Goal: Information Seeking & Learning: Learn about a topic

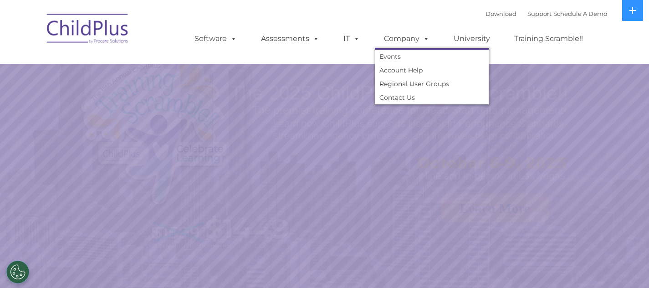
select select "MEDIUM"
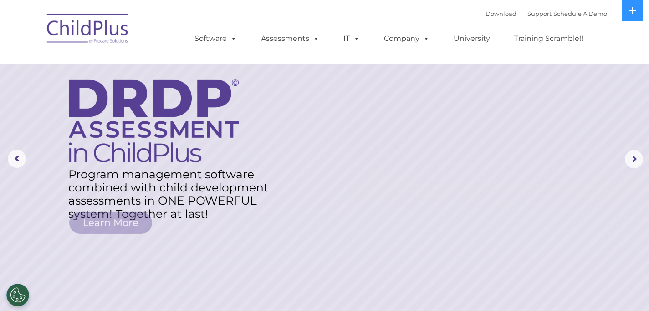
scroll to position [23, 0]
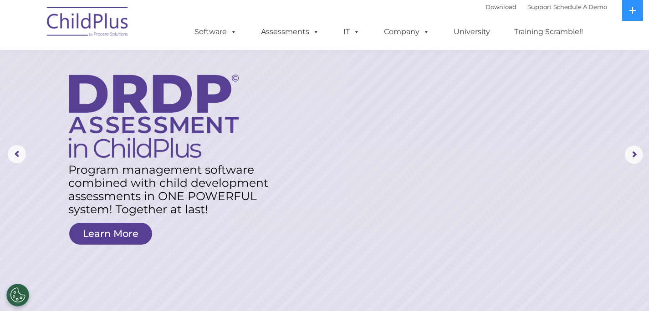
click at [562, 66] on rs-layer at bounding box center [324, 154] width 649 height 355
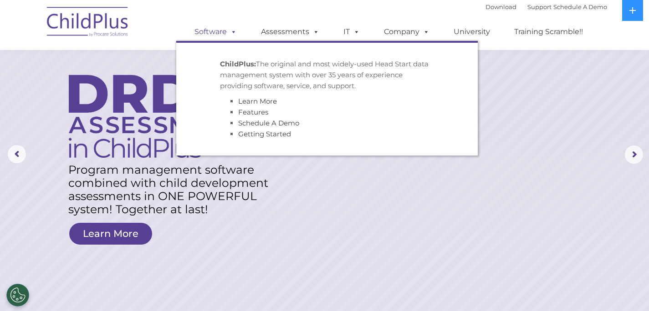
click at [237, 32] on link "Software" at bounding box center [215, 32] width 61 height 18
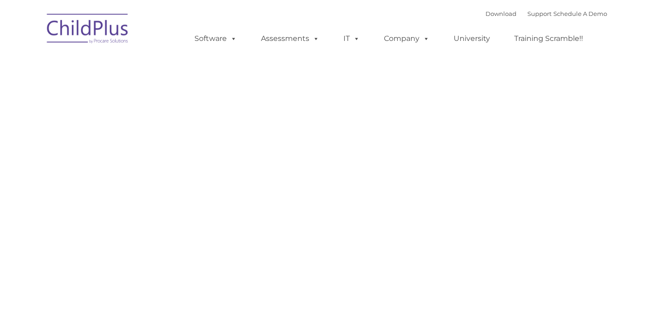
type input ""
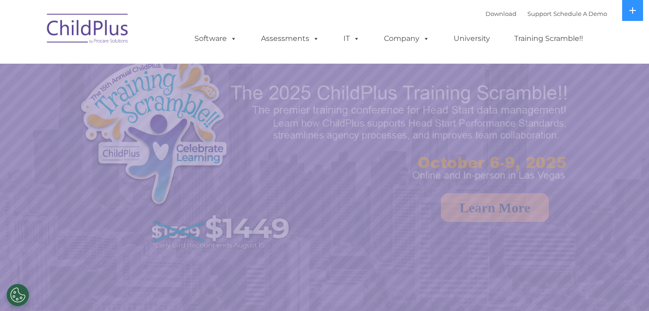
select select "MEDIUM"
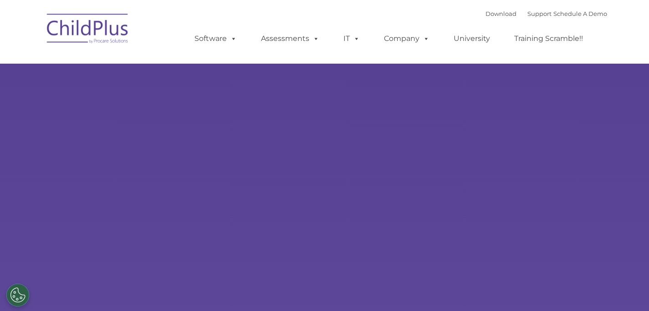
type input ""
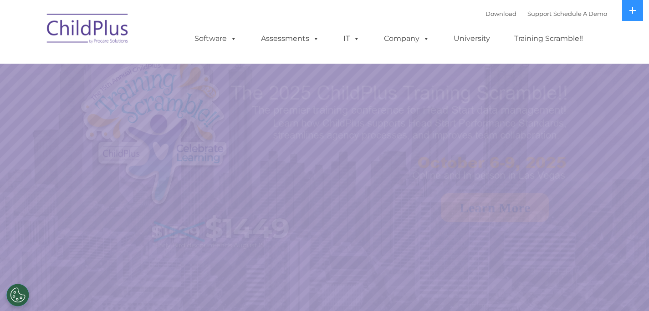
select select "MEDIUM"
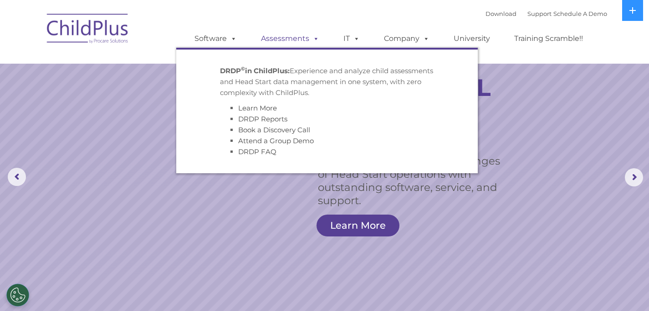
click at [291, 41] on link "Assessments" at bounding box center [290, 39] width 76 height 18
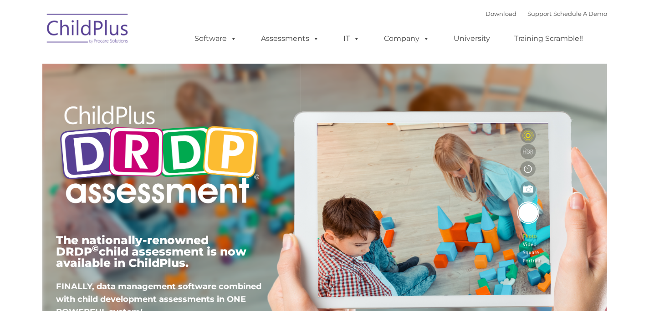
type input ""
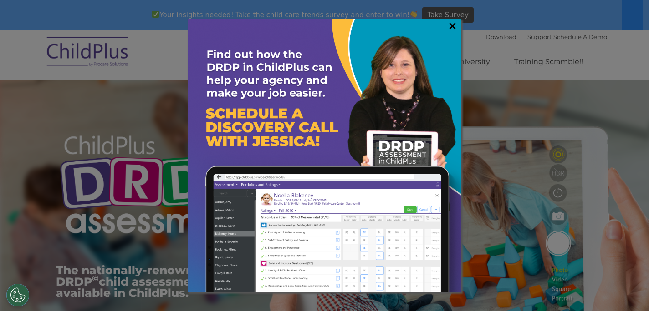
click at [451, 24] on link "×" at bounding box center [452, 25] width 10 height 9
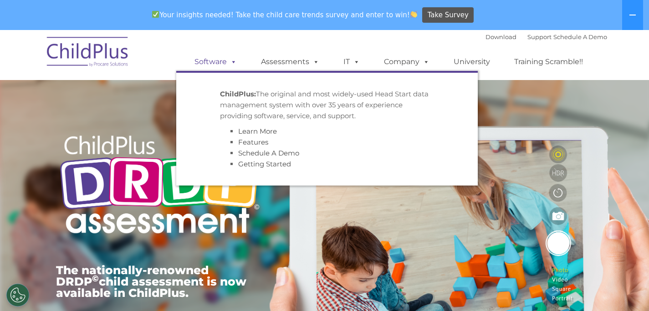
click at [233, 64] on span at bounding box center [232, 61] width 10 height 9
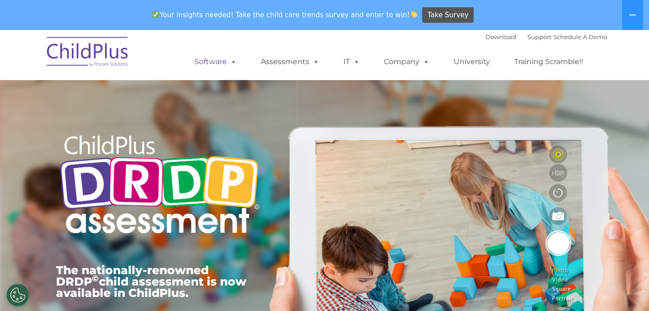
click at [218, 63] on link "Software" at bounding box center [215, 62] width 61 height 18
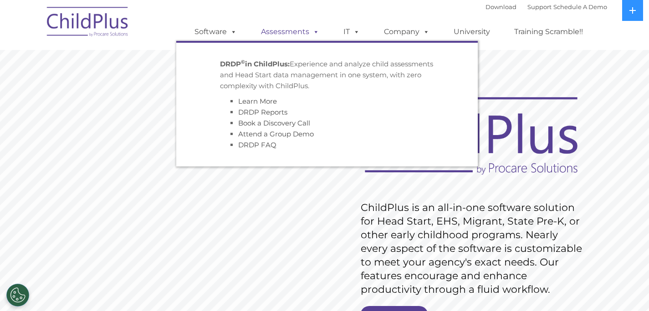
click at [310, 35] on span at bounding box center [314, 31] width 10 height 9
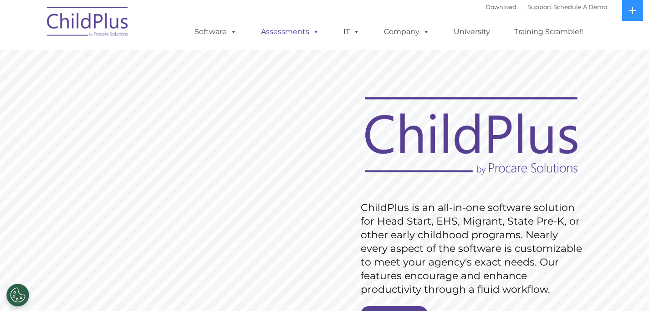
click at [293, 31] on link "Assessments" at bounding box center [290, 32] width 76 height 18
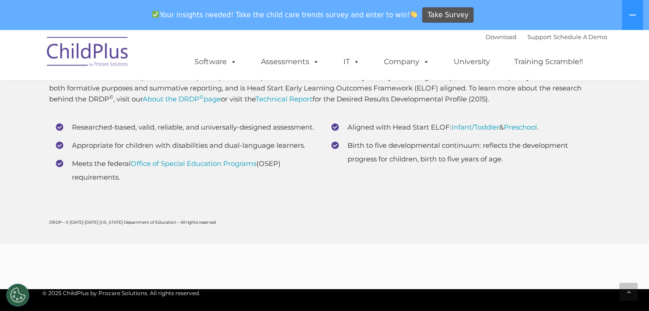
scroll to position [3455, 0]
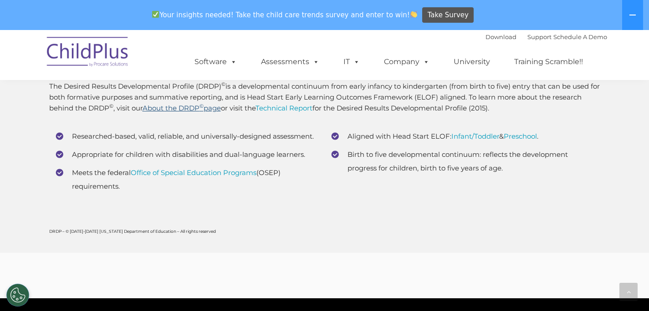
click at [203, 109] on sup "©" at bounding box center [201, 106] width 4 height 6
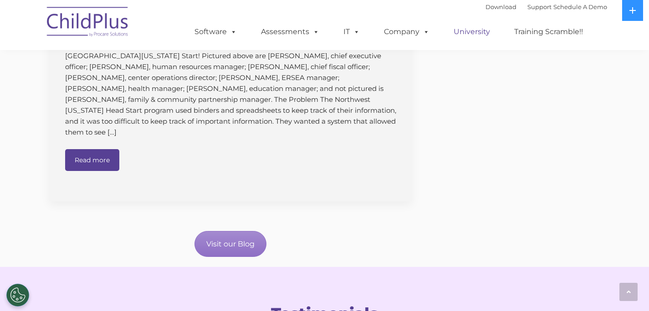
scroll to position [1115, 0]
click at [485, 10] on link "Download" at bounding box center [500, 6] width 31 height 7
